Goal: Transaction & Acquisition: Purchase product/service

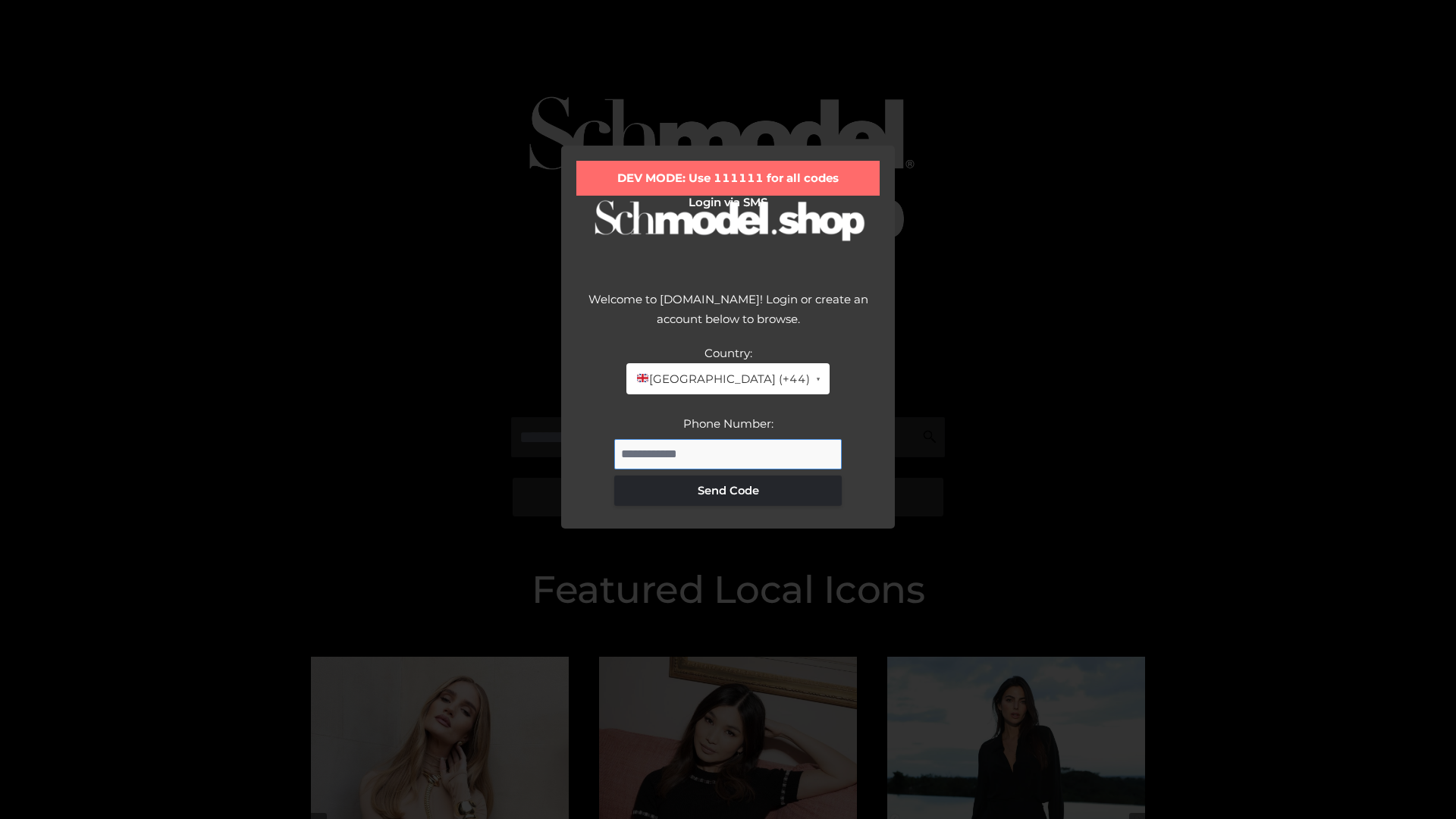
click at [728, 453] on input "Phone Number:" at bounding box center [728, 454] width 227 height 30
type input "**********"
click at [728, 490] on button "Send Code" at bounding box center [728, 490] width 227 height 30
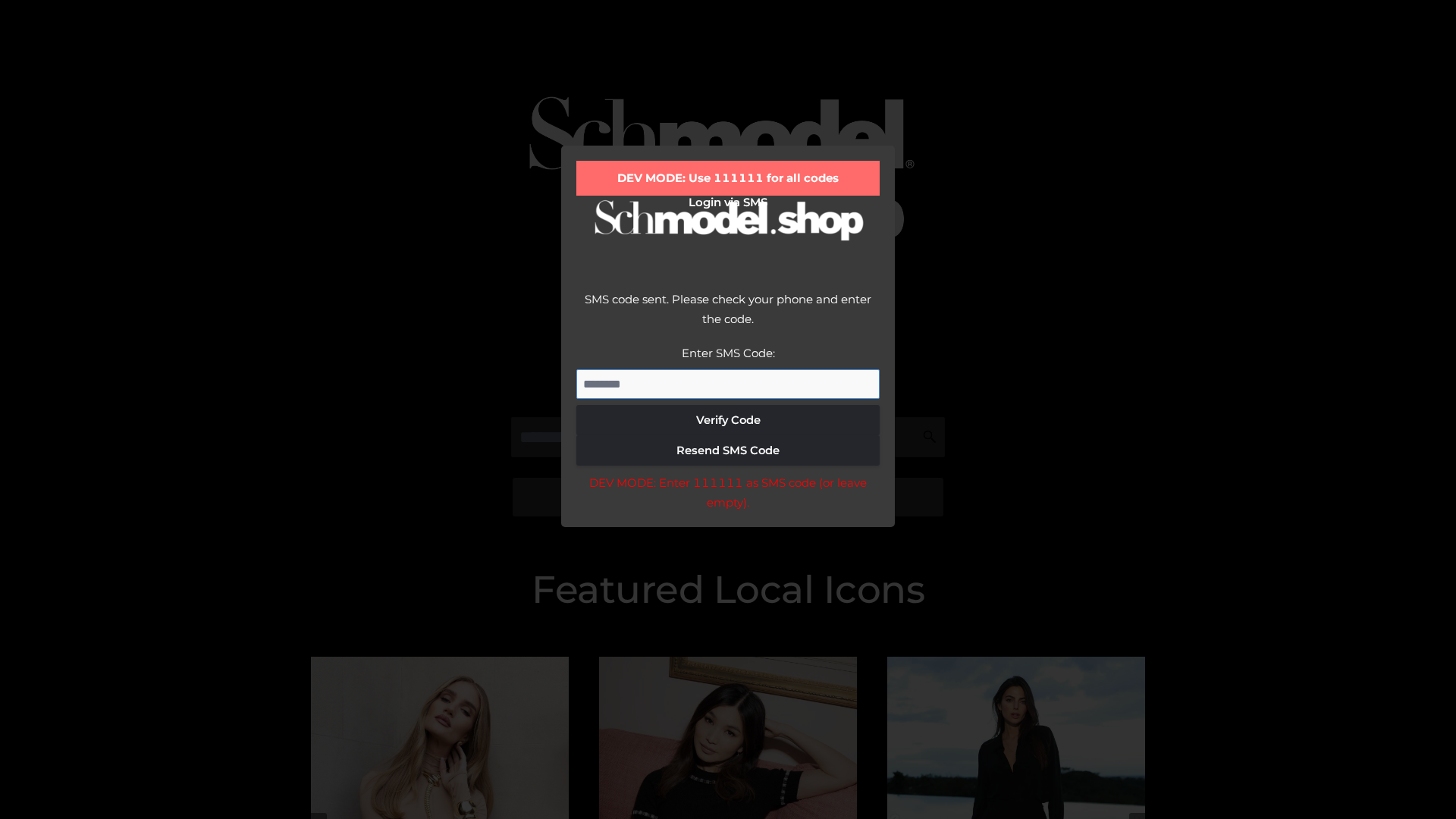
click at [728, 384] on input "Enter SMS Code:" at bounding box center [728, 384] width 304 height 30
type input "******"
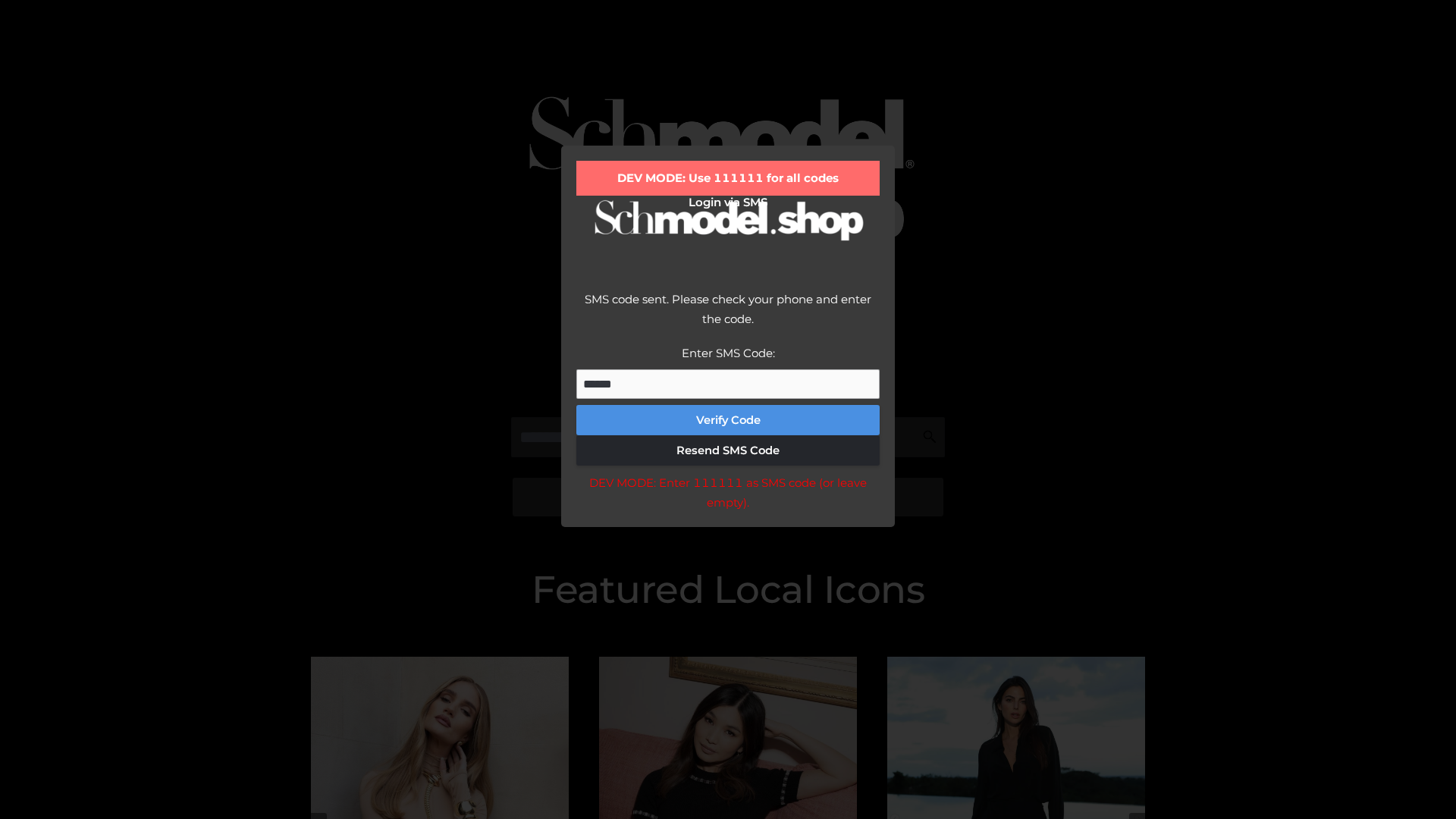
click at [728, 420] on button "Verify Code" at bounding box center [728, 420] width 304 height 30
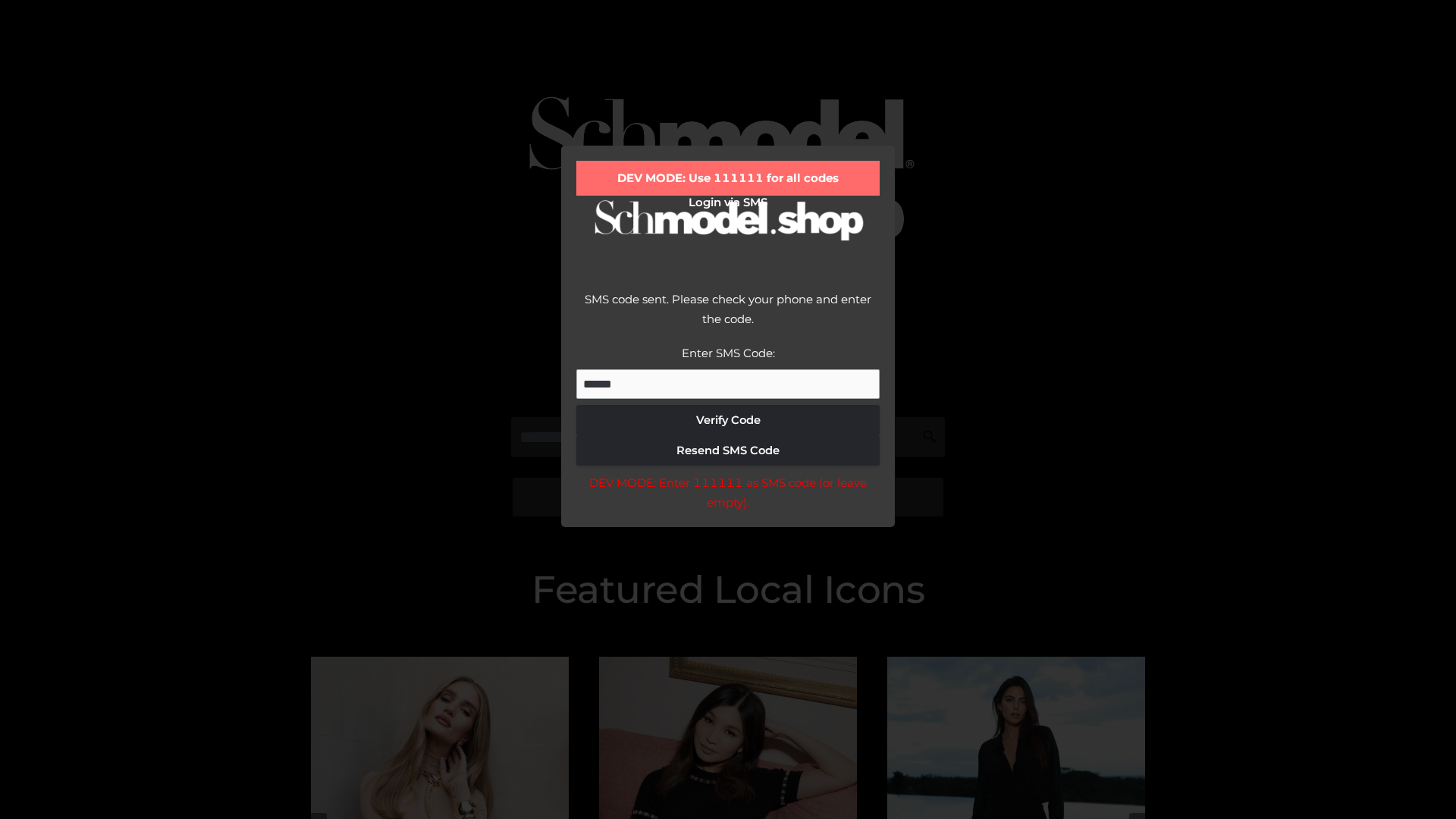
click at [728, 497] on div "DEV MODE: Enter 111111 as SMS code (or leave empty)." at bounding box center [728, 492] width 304 height 39
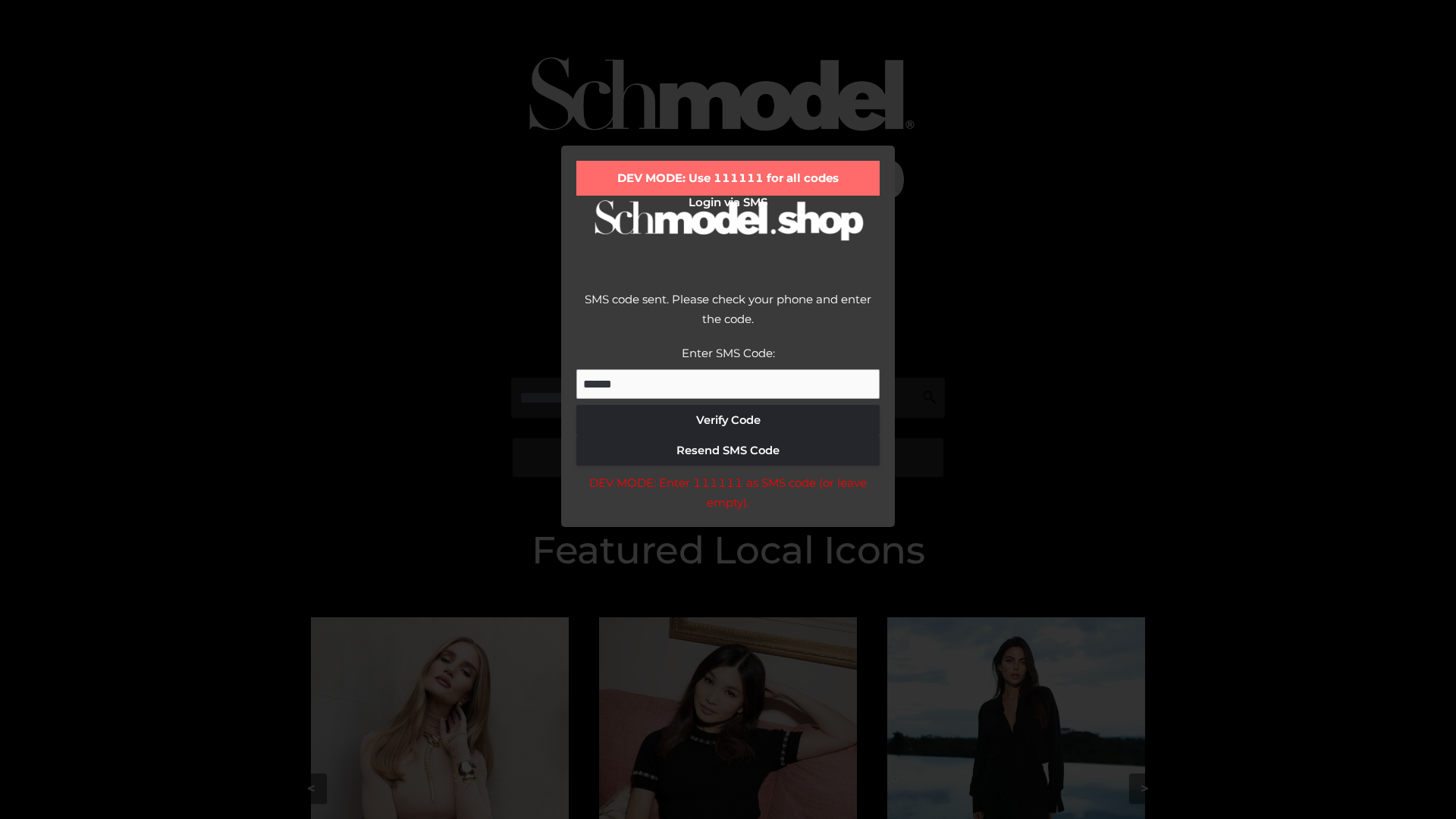
scroll to position [206, 0]
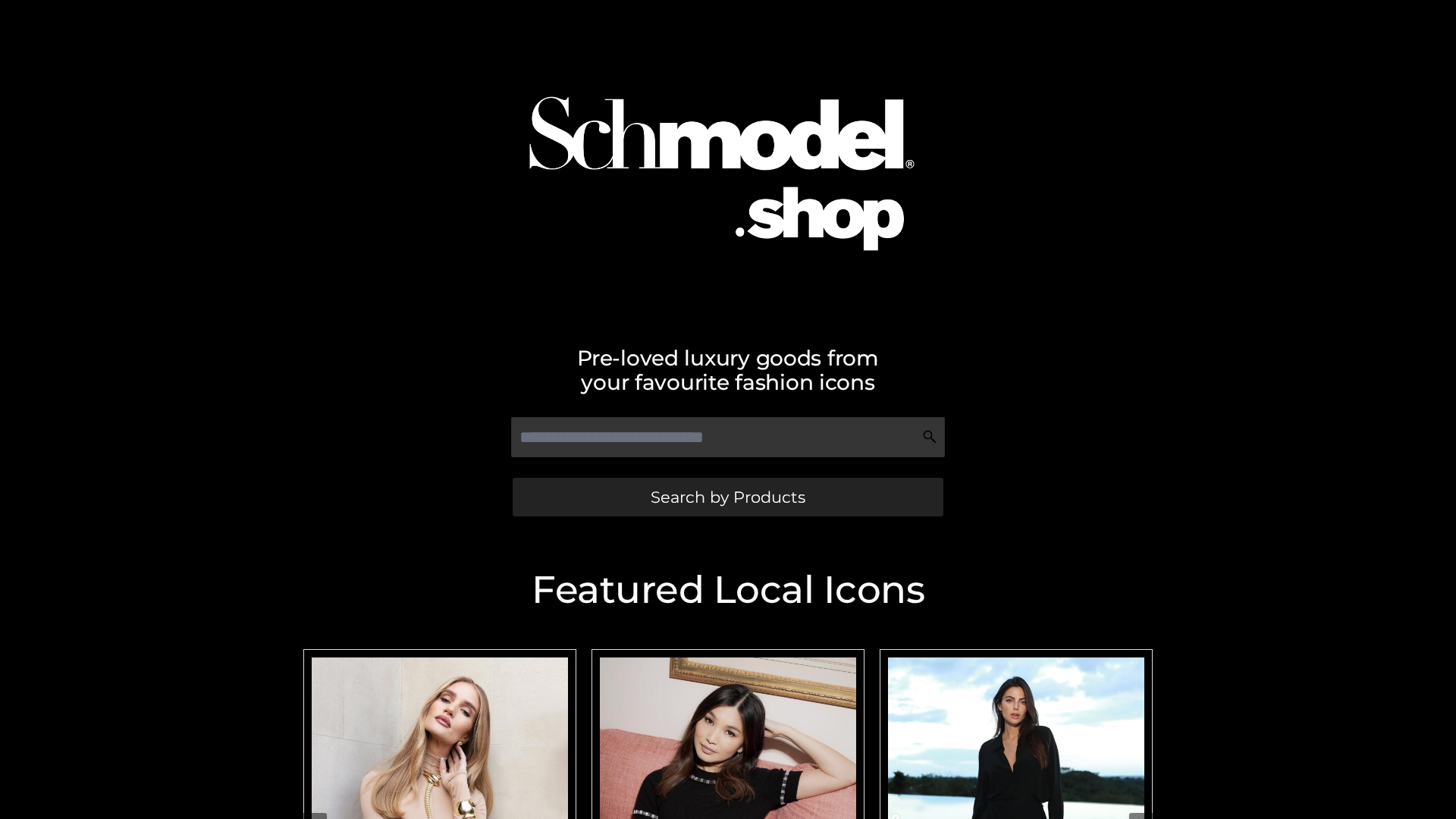
click at [728, 497] on span "Search by Products" at bounding box center [728, 497] width 155 height 16
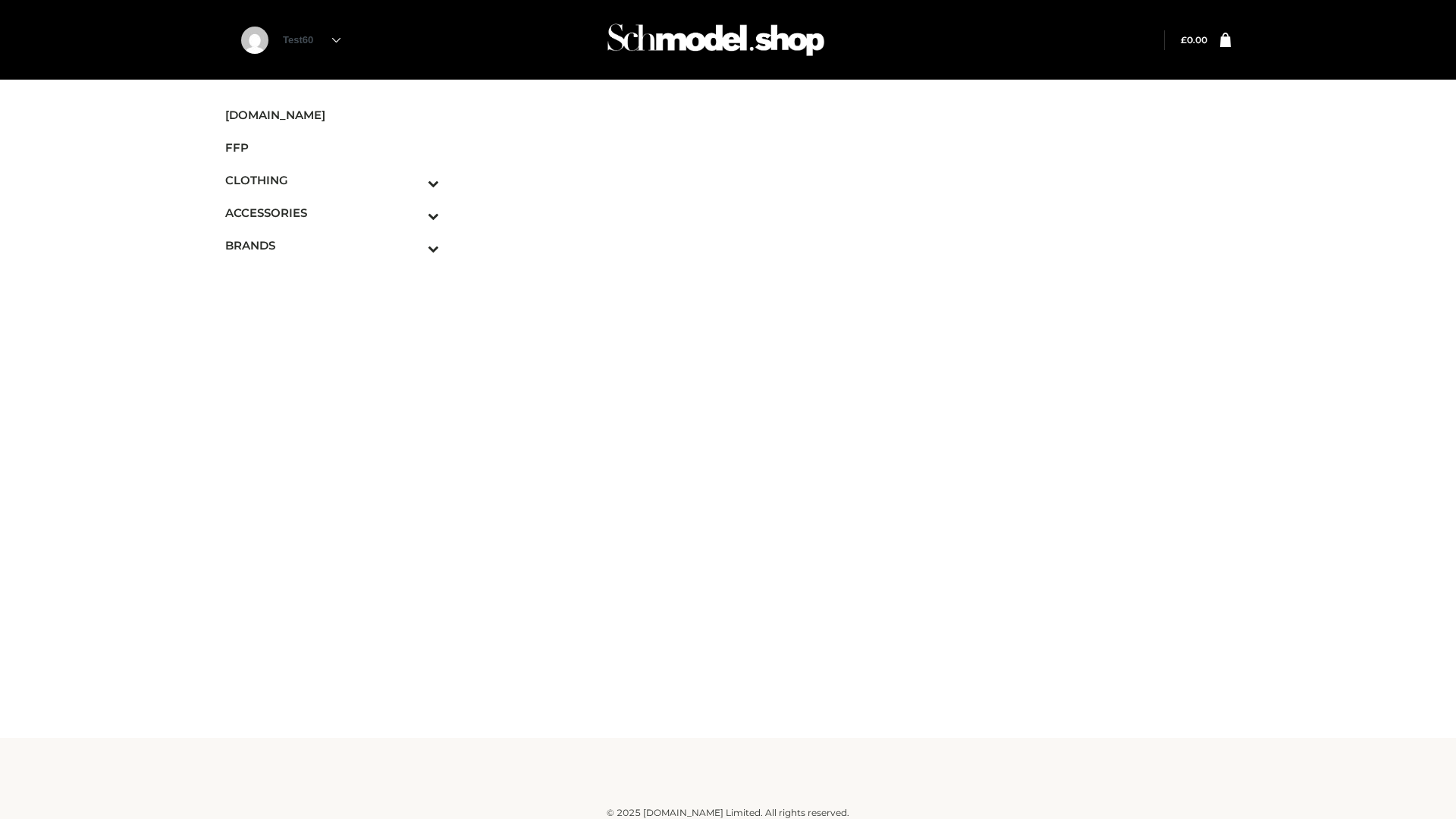
scroll to position [9, 0]
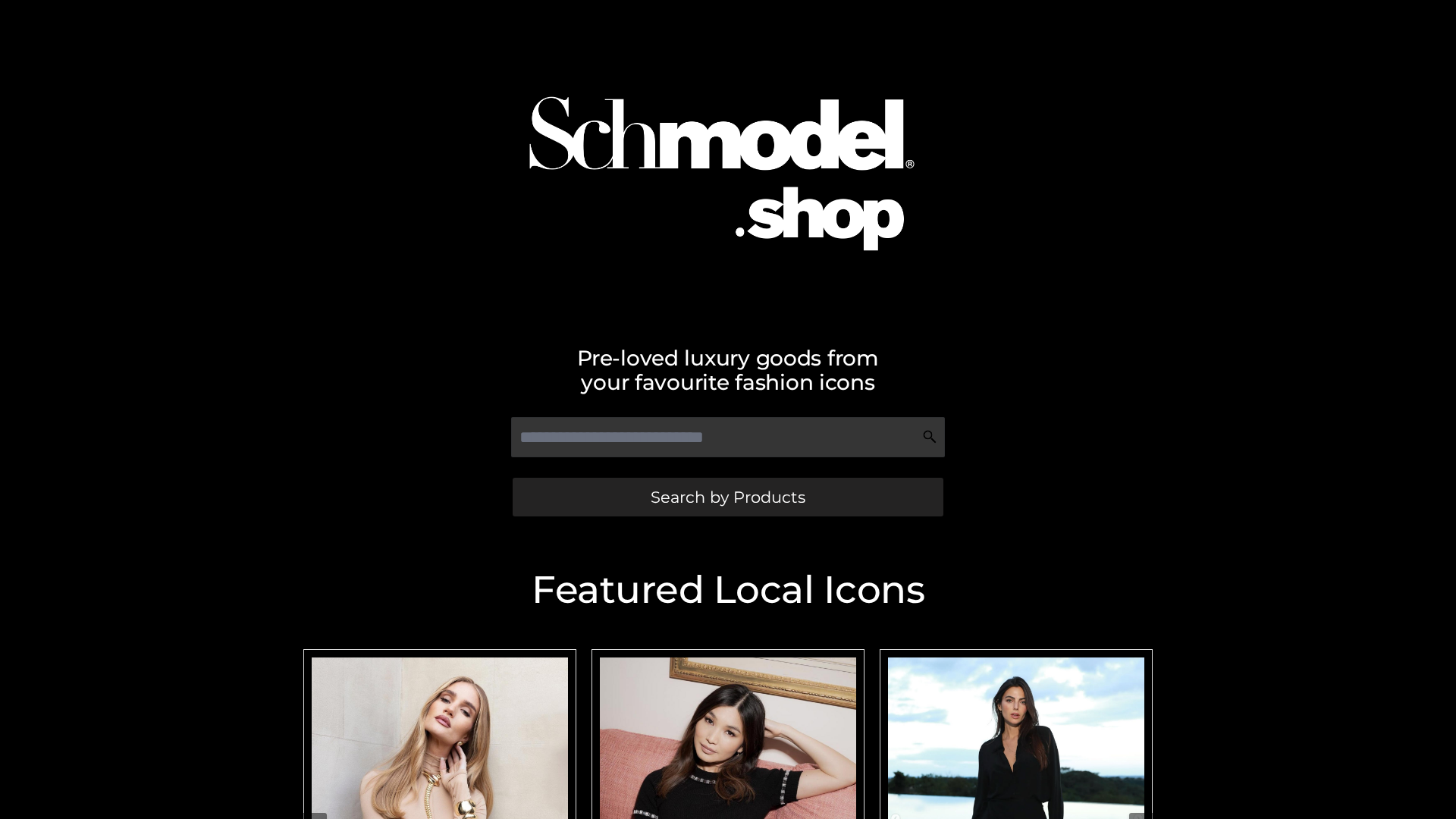
click at [728, 497] on span "Search by Products" at bounding box center [728, 497] width 155 height 16
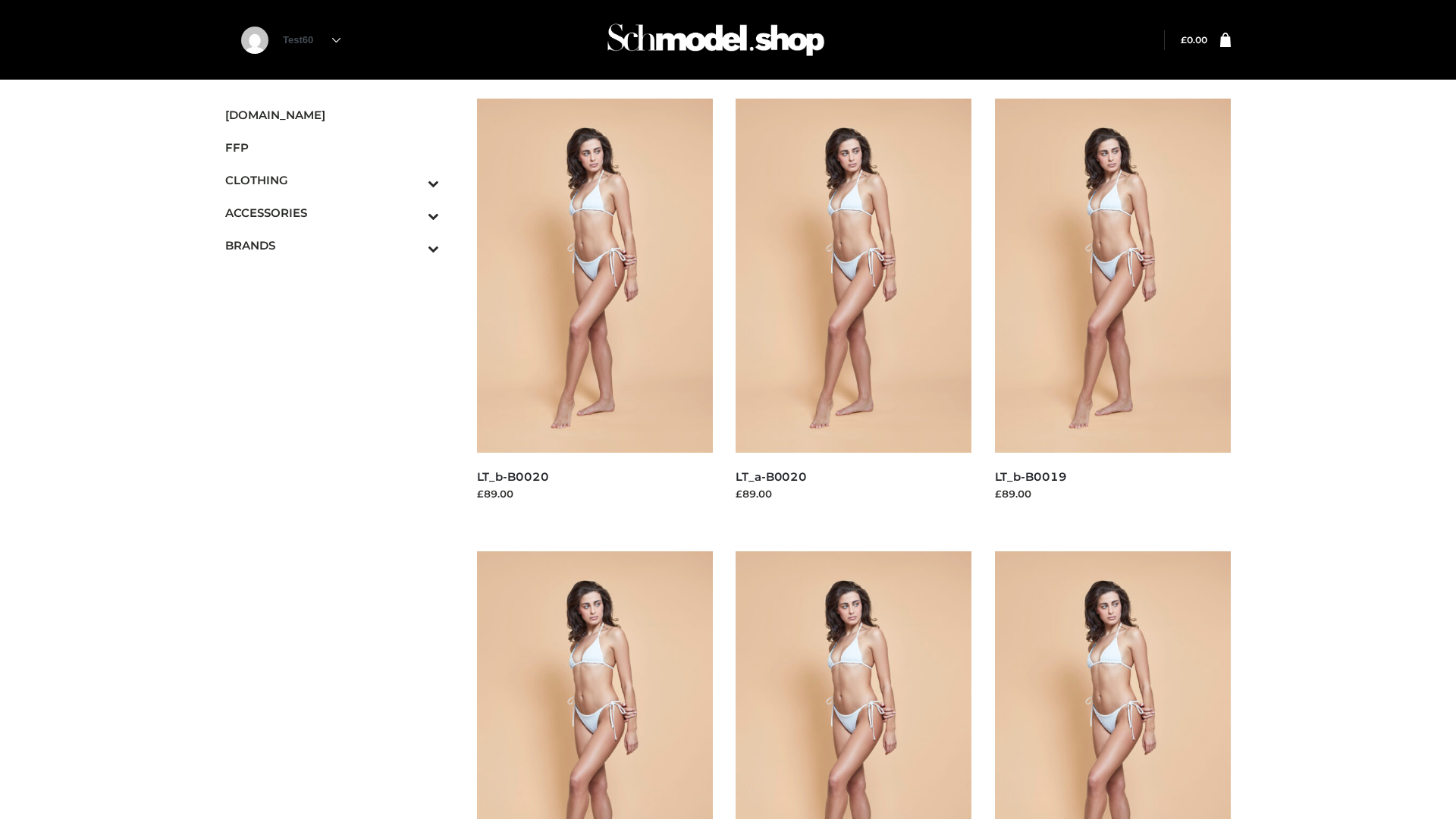
scroll to position [1235, 0]
